Goal: Task Accomplishment & Management: Complete application form

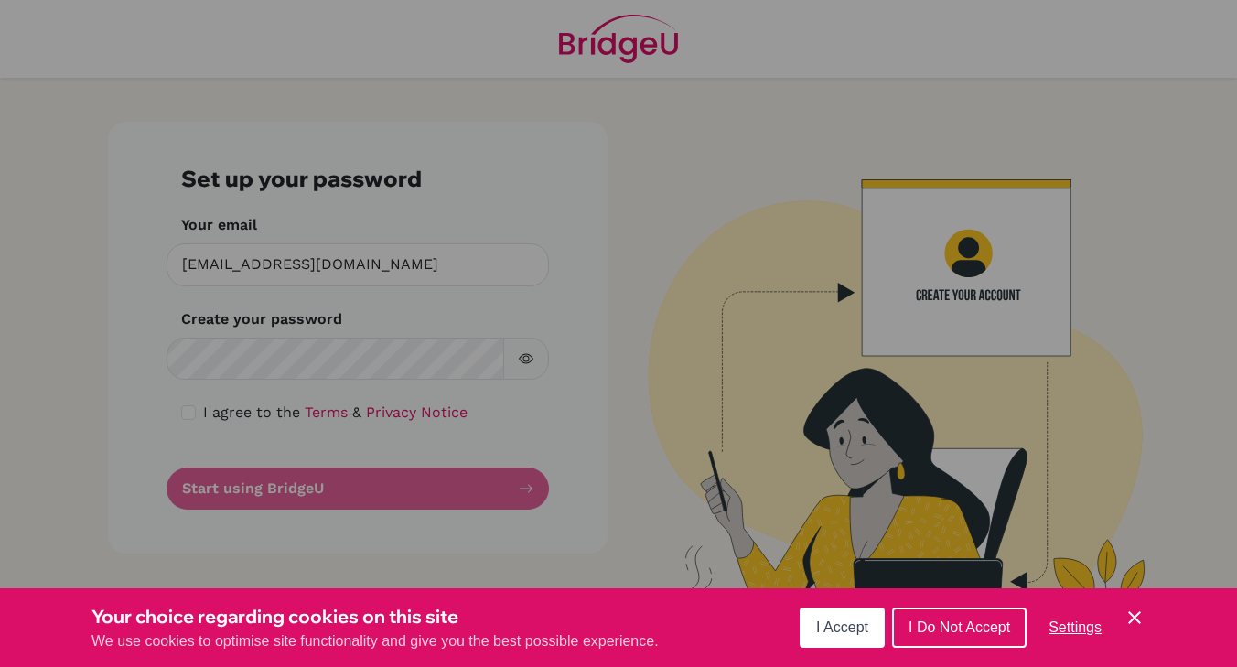
click at [832, 633] on span "I Accept" at bounding box center [842, 628] width 52 height 16
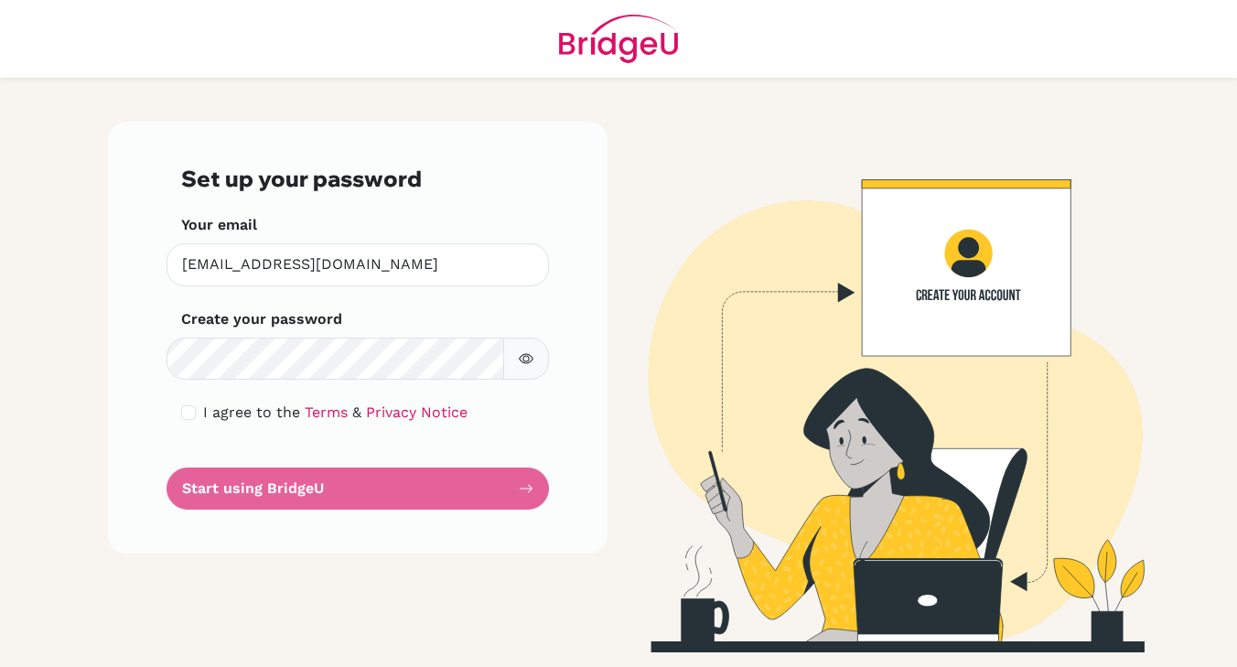
click at [135, 282] on div "Set up your password Your email [EMAIL_ADDRESS][DOMAIN_NAME] Invalid email Crea…" at bounding box center [358, 338] width 500 height 432
click at [198, 406] on div "I agree to the Terms & Privacy Notice" at bounding box center [357, 413] width 353 height 22
click at [189, 413] on input "checkbox" at bounding box center [188, 412] width 15 height 15
checkbox input "true"
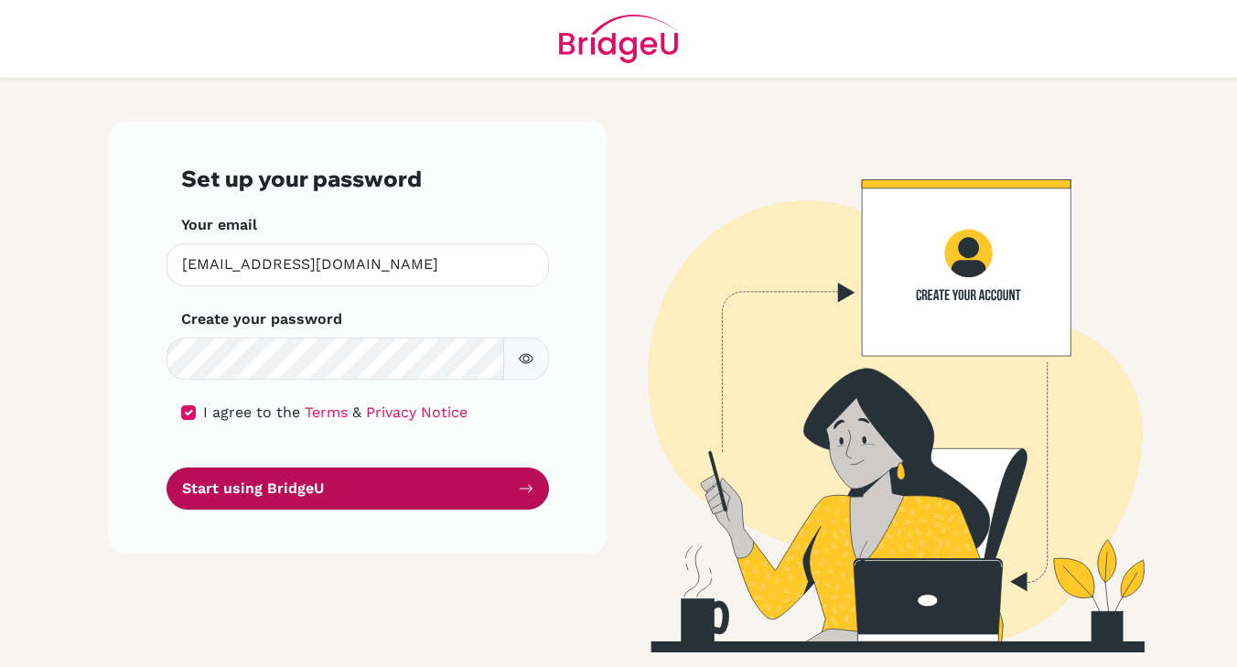
click at [276, 470] on button "Start using BridgeU" at bounding box center [358, 489] width 383 height 43
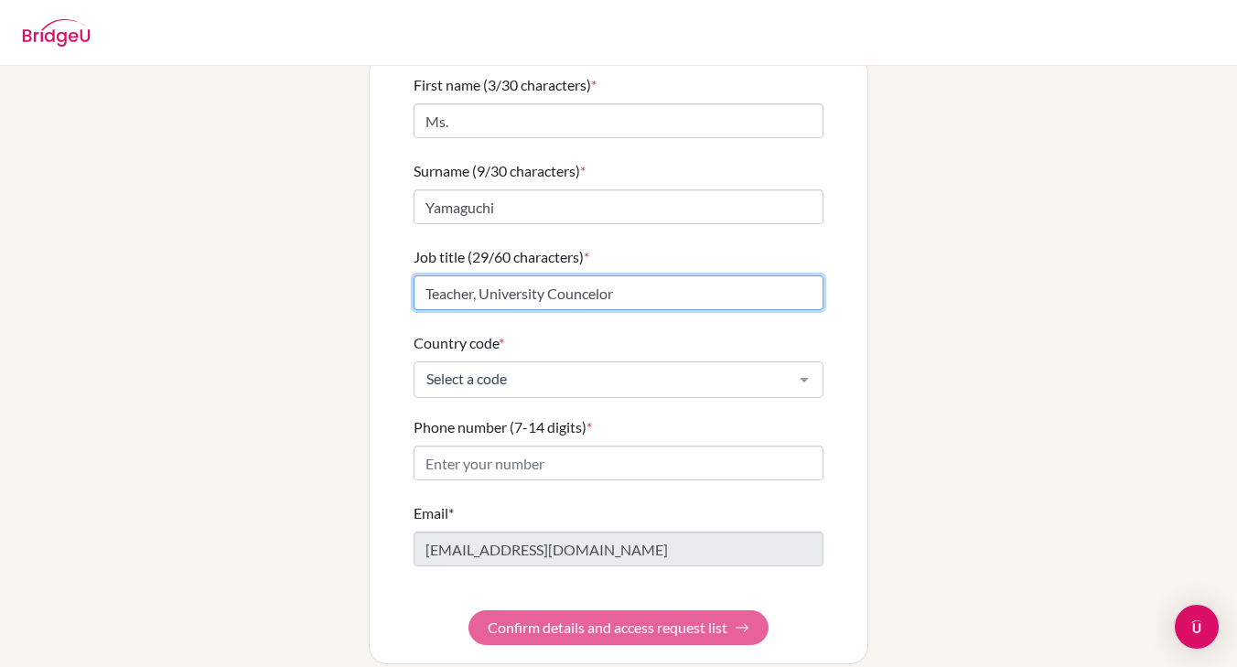
type input "Teacher, University Councelor"
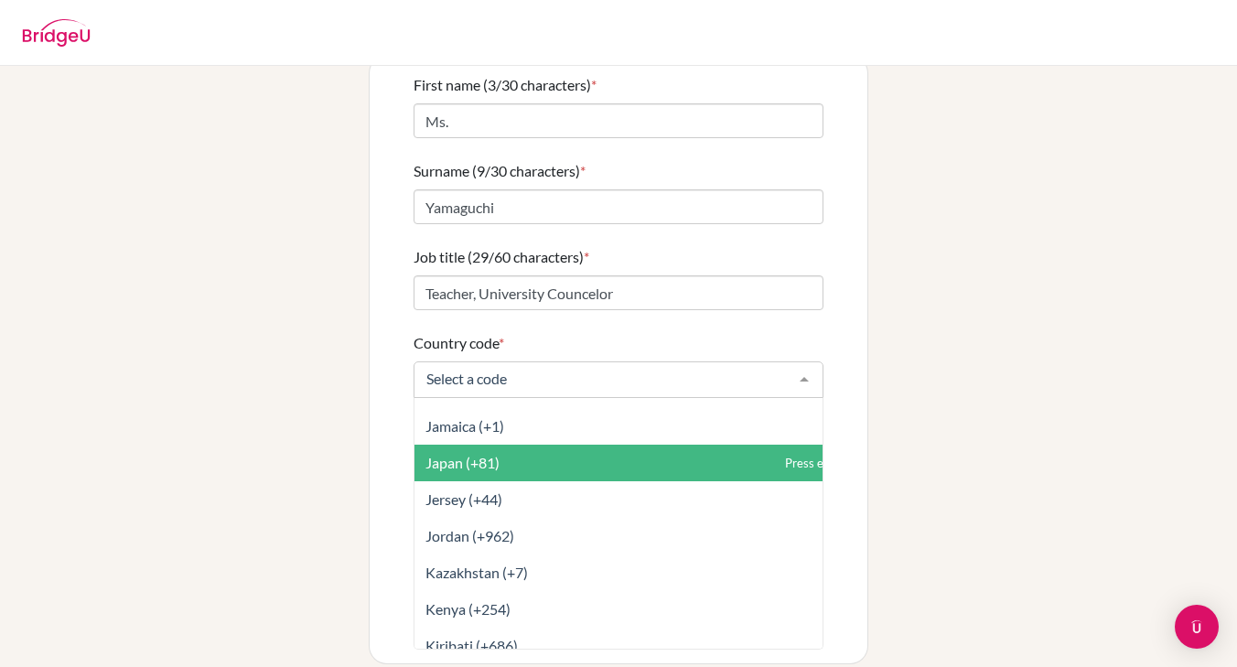
scroll to position [3868, 0]
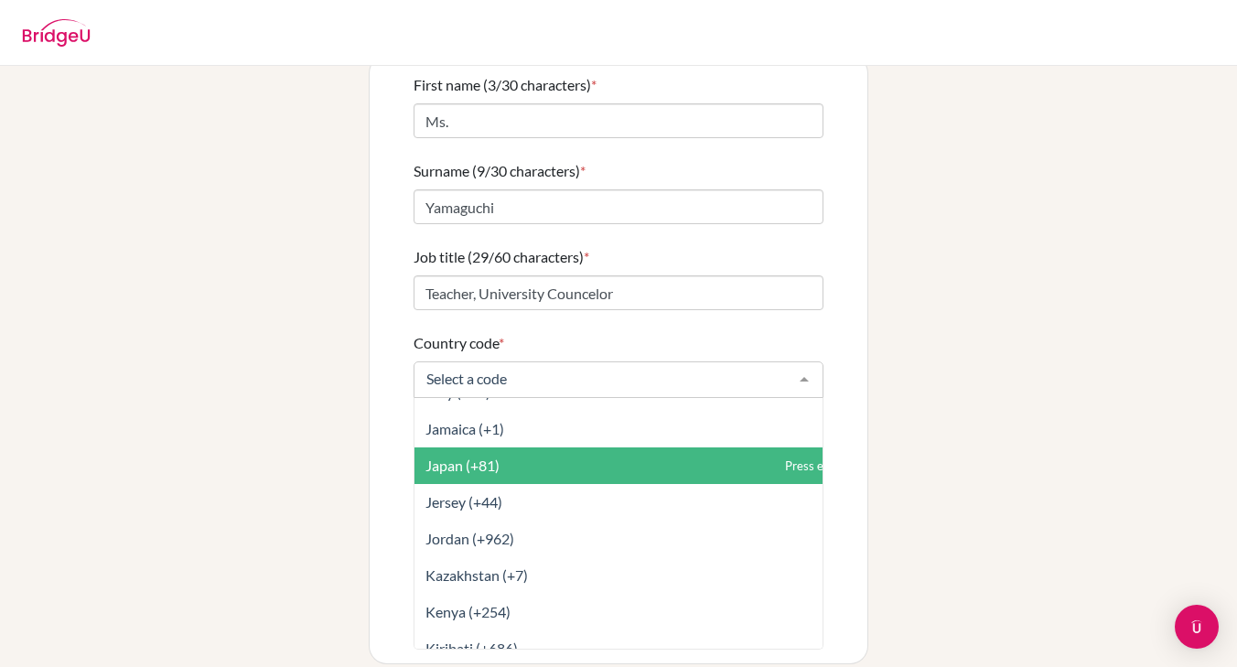
click at [553, 448] on span "Japan (+81)" at bounding box center [660, 466] width 490 height 37
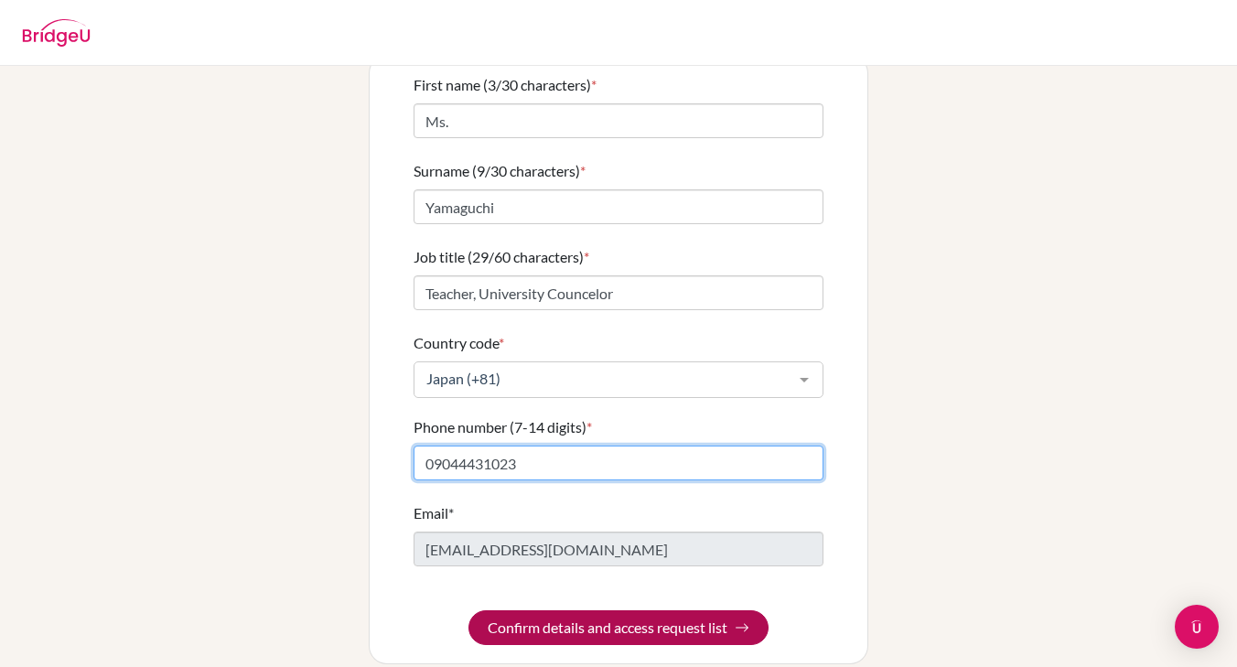
type input "09044431023"
click at [575, 612] on button "Confirm details and access request list" at bounding box center [619, 628] width 300 height 35
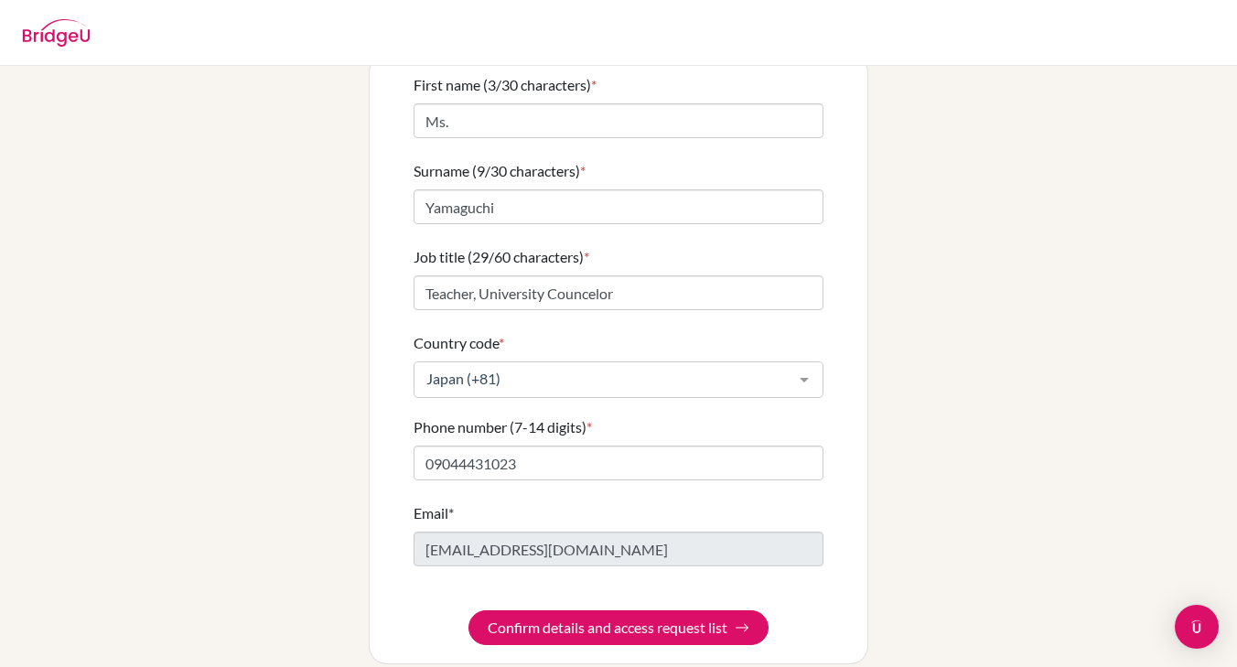
scroll to position [0, 0]
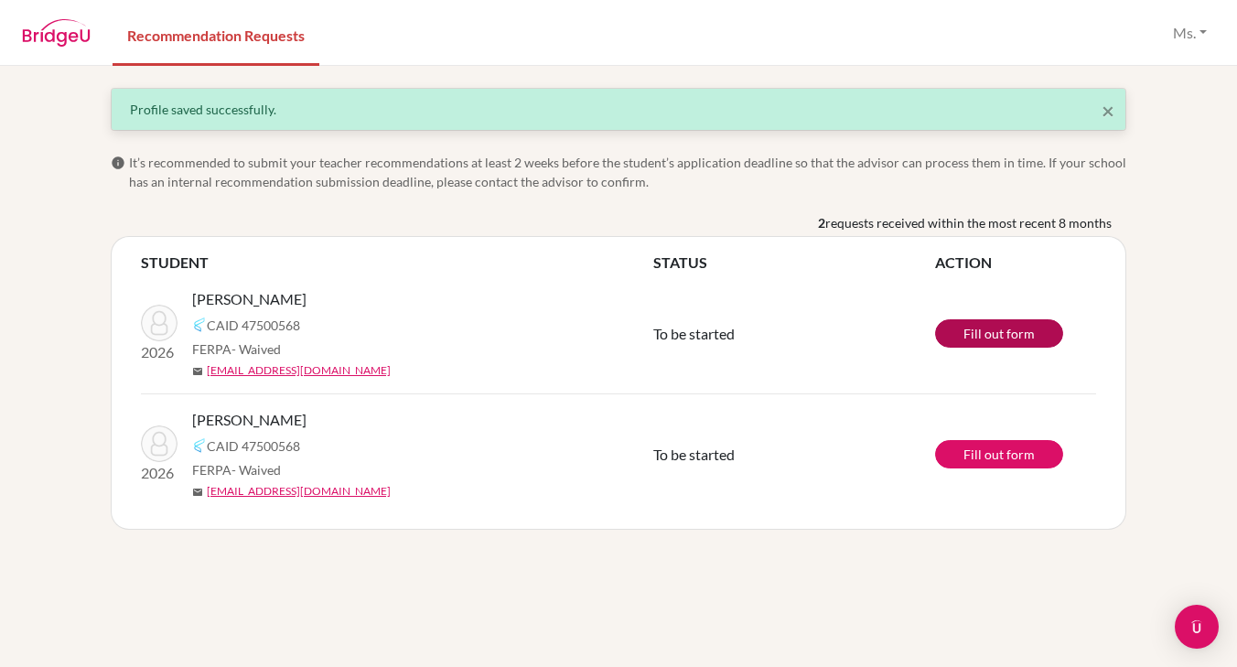
click at [953, 334] on link "Fill out form" at bounding box center [999, 333] width 128 height 28
